Goal: Register for event/course

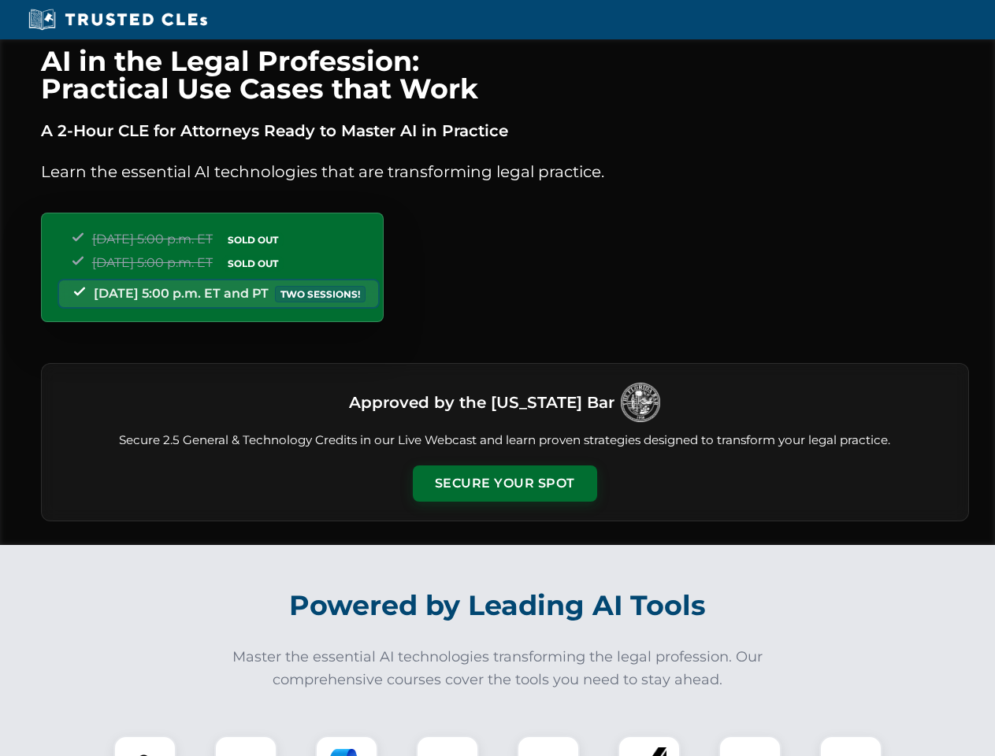
click at [504, 484] on button "Secure Your Spot" at bounding box center [505, 484] width 184 height 36
click at [145, 746] on img at bounding box center [145, 768] width 46 height 46
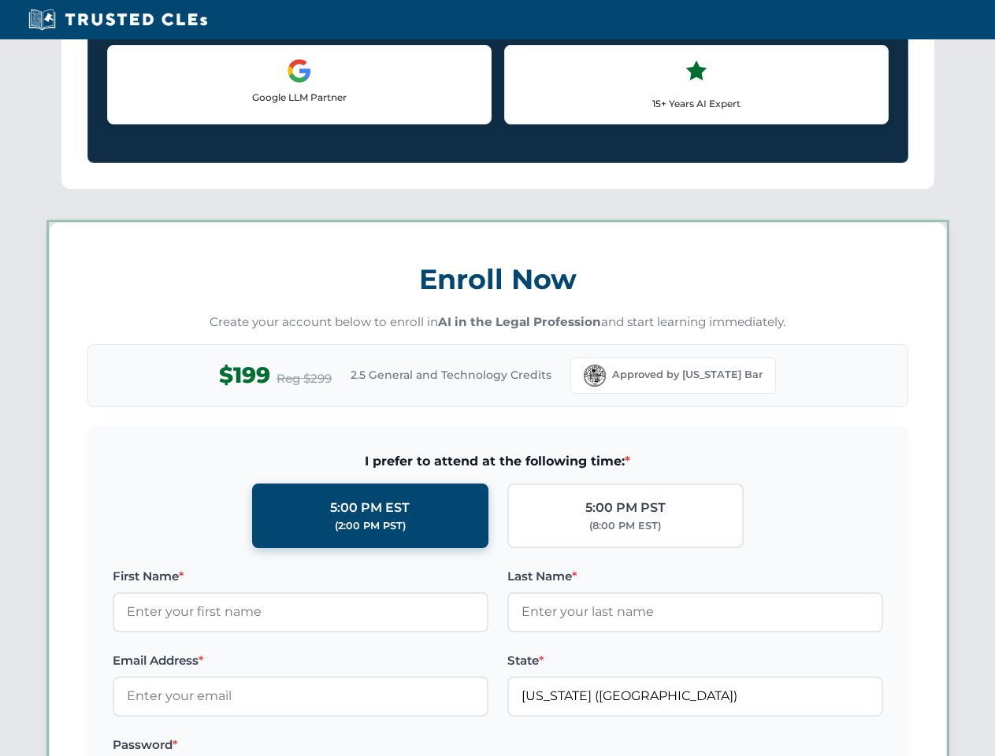
click at [347, 746] on label "Password *" at bounding box center [301, 745] width 376 height 19
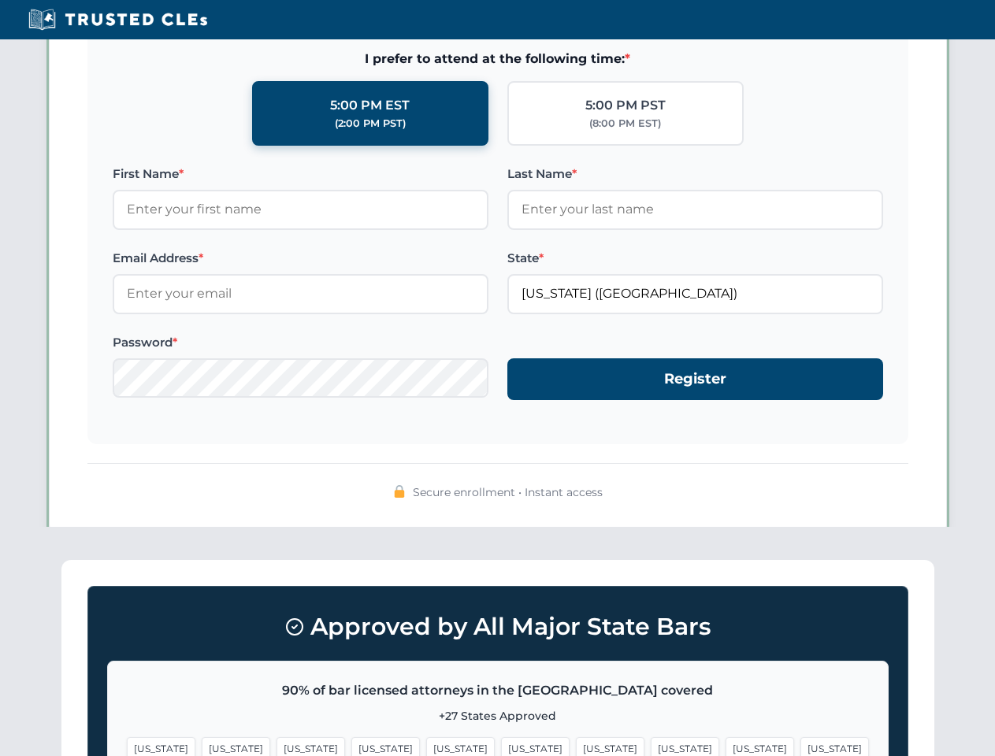
click at [726, 746] on span "[US_STATE]" at bounding box center [760, 748] width 69 height 23
